Goal: Transaction & Acquisition: Purchase product/service

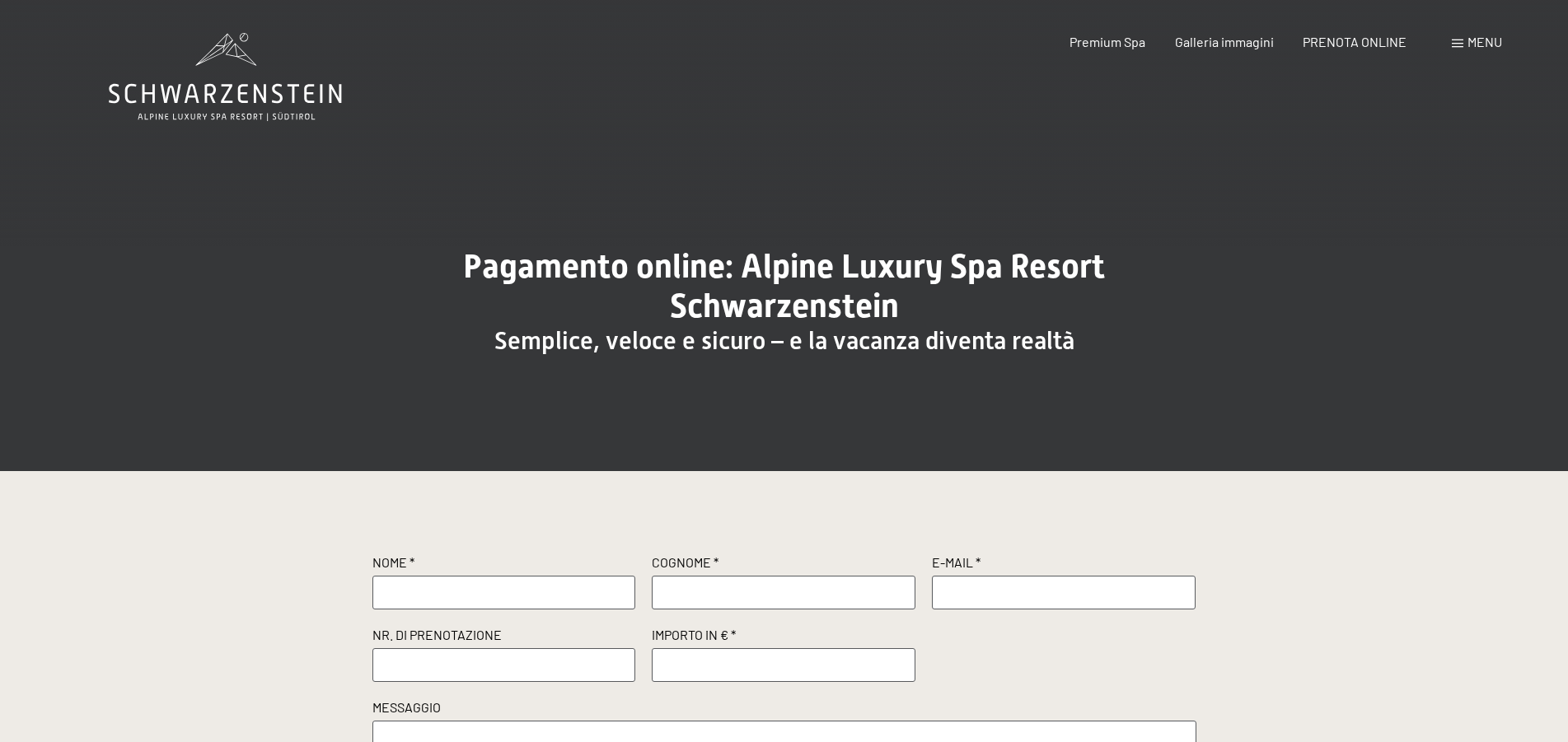
click at [483, 598] on input "text" at bounding box center [503, 591] width 263 height 33
type input "[PERSON_NAME]"
type input "CHIERICHETTI"
type input "[EMAIL_ADDRESS][DOMAIN_NAME]"
click at [470, 675] on input "text" at bounding box center [503, 664] width 263 height 33
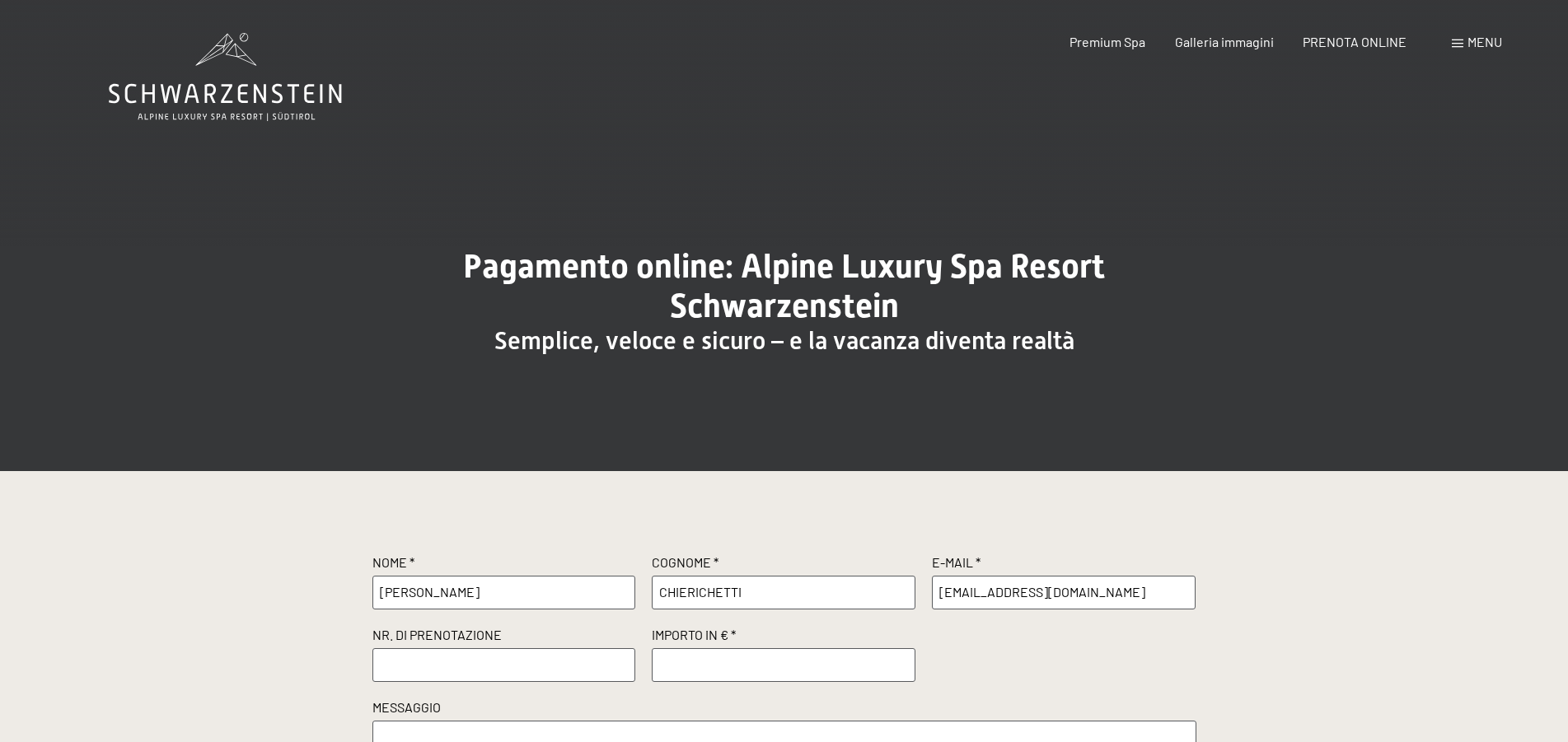
paste input "R28569/2025"
type input "R28569/2025"
click at [708, 666] on input "number" at bounding box center [783, 664] width 263 height 33
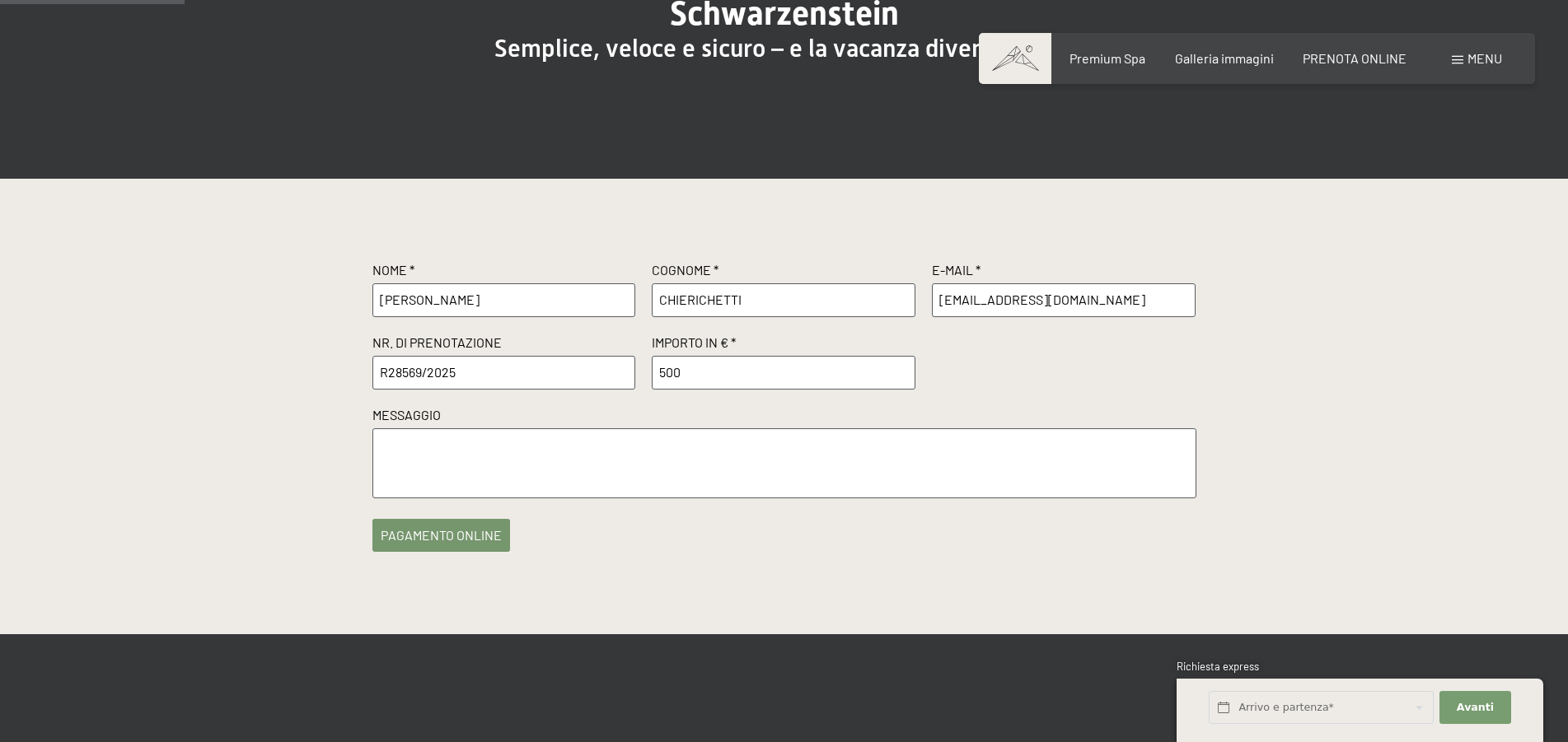
scroll to position [336, 0]
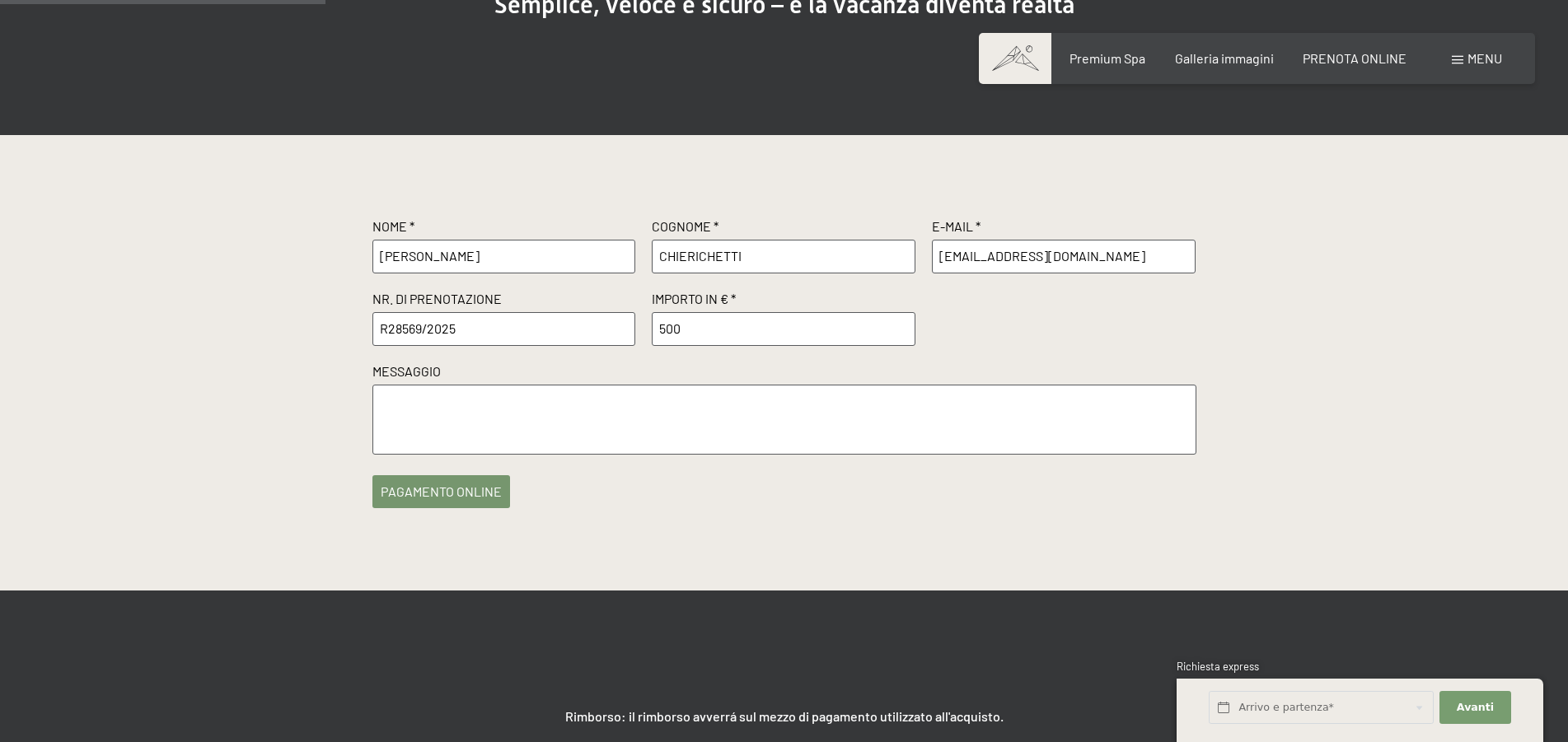
type input "500"
click at [646, 406] on textarea at bounding box center [784, 419] width 824 height 70
type textarea "Caparra per la prenotazione dal [DATE] al [DATE]"
click at [432, 494] on button "pagamento online" at bounding box center [441, 487] width 138 height 33
